Goal: Information Seeking & Learning: Find specific fact

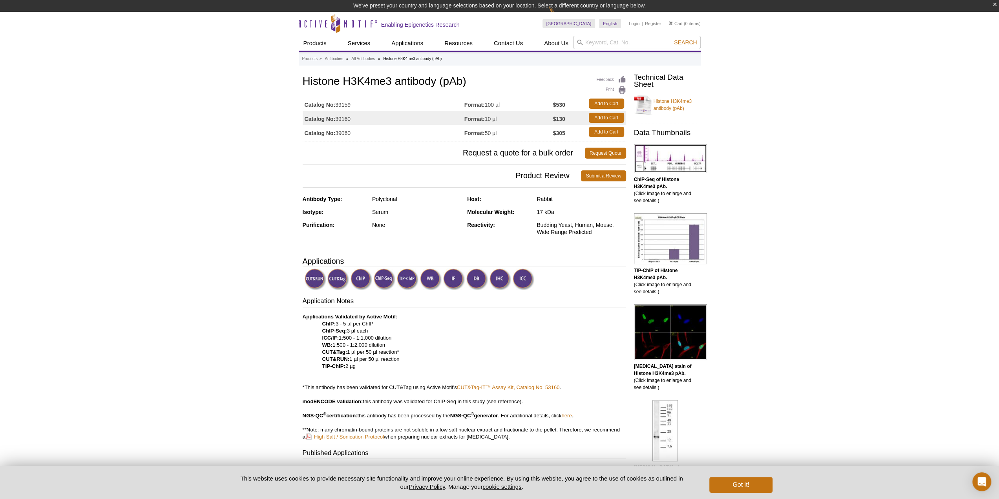
click at [432, 87] on h1 "Histone H3K4me3 antibody (pAb)" at bounding box center [464, 81] width 323 height 13
copy h1 "Histone H3K4me3 antibody (pAb)"
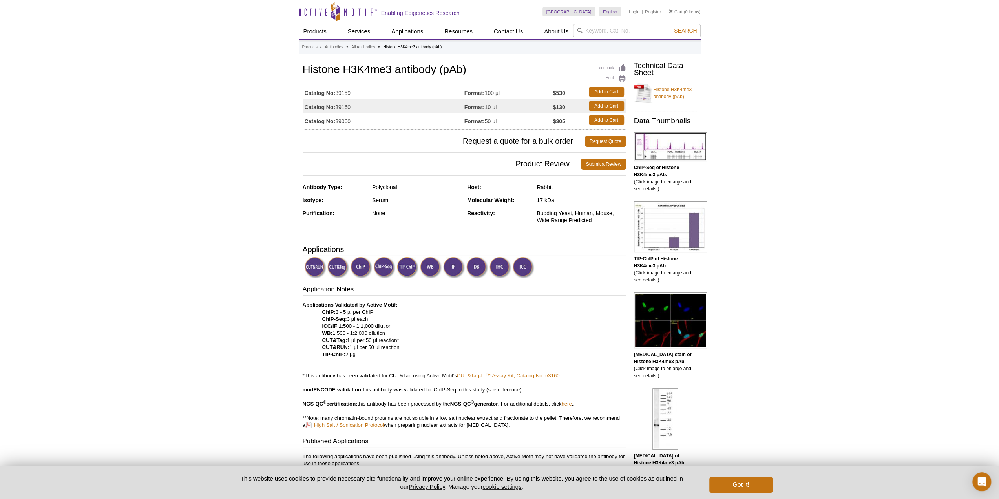
click at [372, 346] on p "Applications Validated by Active Motif: ChIP: 3 - 5 µl per ChIP ChIP-Seq: 3 µl …" at bounding box center [464, 364] width 323 height 127
copy p "CUT&RUN: 1 µl per 50 µl reaction"
click at [388, 342] on p "Applications Validated by Active Motif: ChIP: 3 - 5 µl per ChIP ChIP-Seq: 3 µl …" at bounding box center [464, 364] width 323 height 127
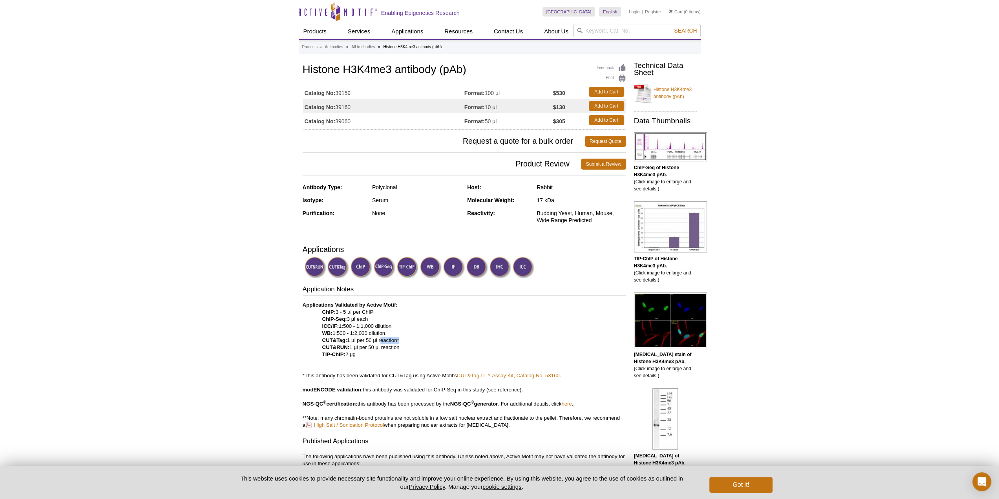
click at [388, 342] on p "Applications Validated by Active Motif: ChIP: 3 - 5 µl per ChIP ChIP-Seq: 3 µl …" at bounding box center [464, 364] width 323 height 127
copy p "CUT&Tag: 1 µl per 50 µl reaction*"
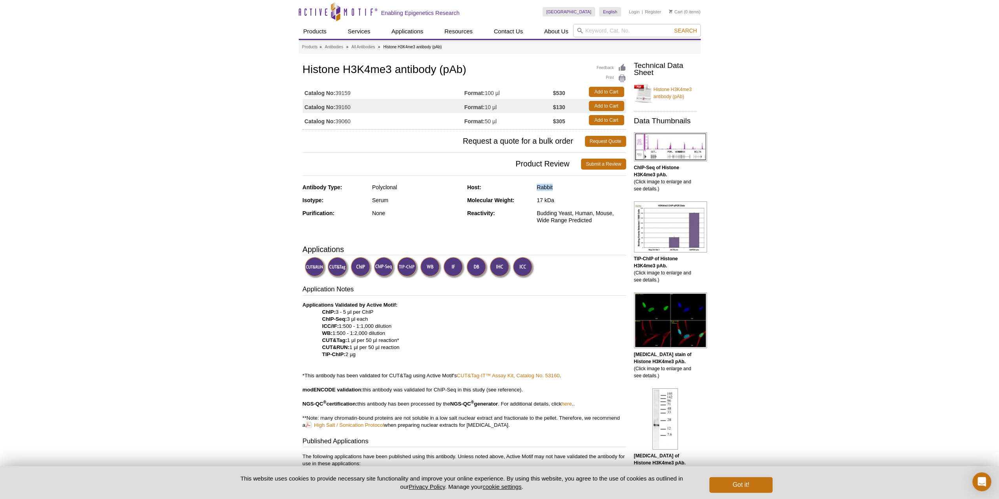
copy div "Rabbit"
